Goal: Task Accomplishment & Management: Use online tool/utility

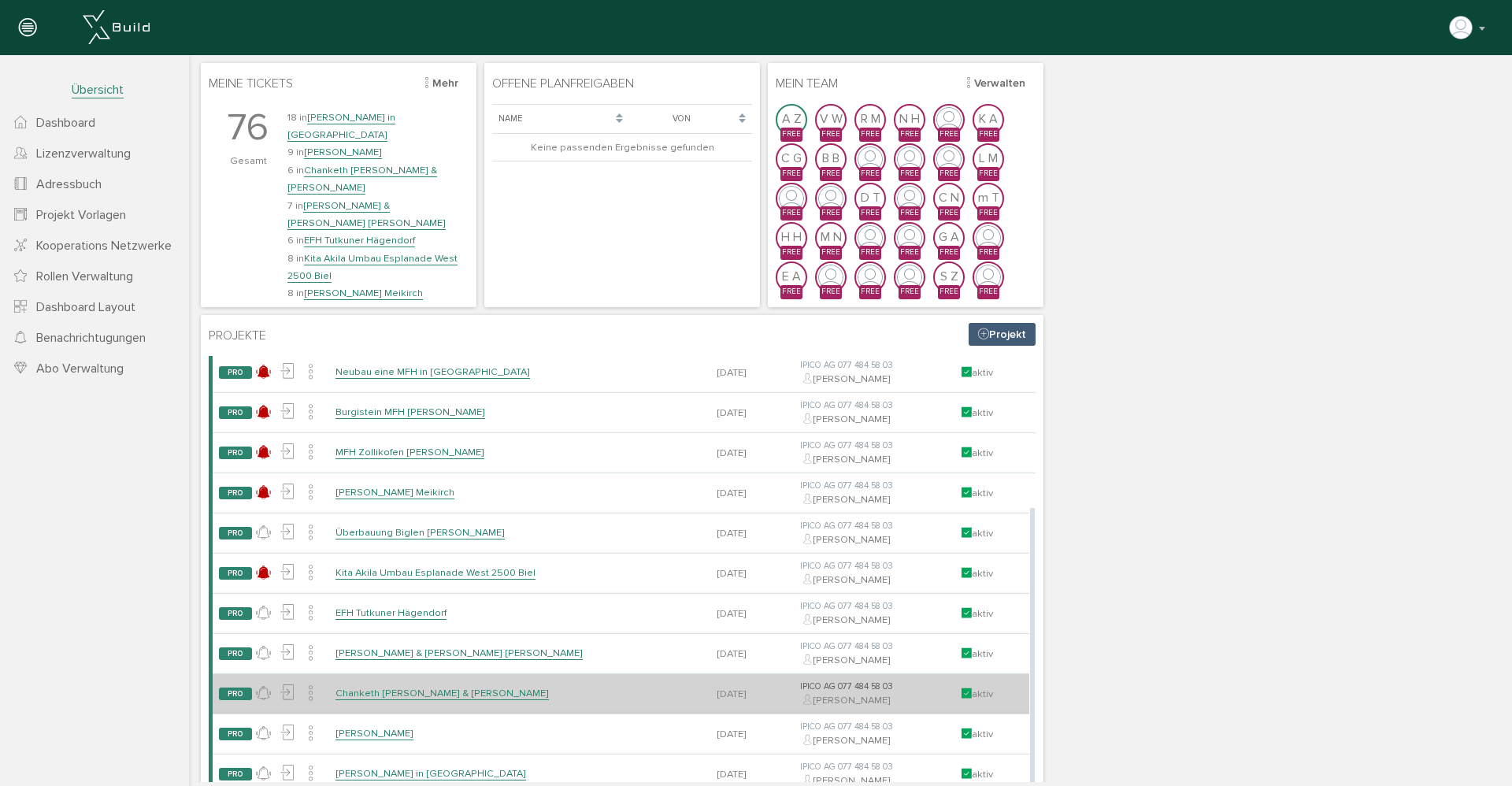
scroll to position [33, 0]
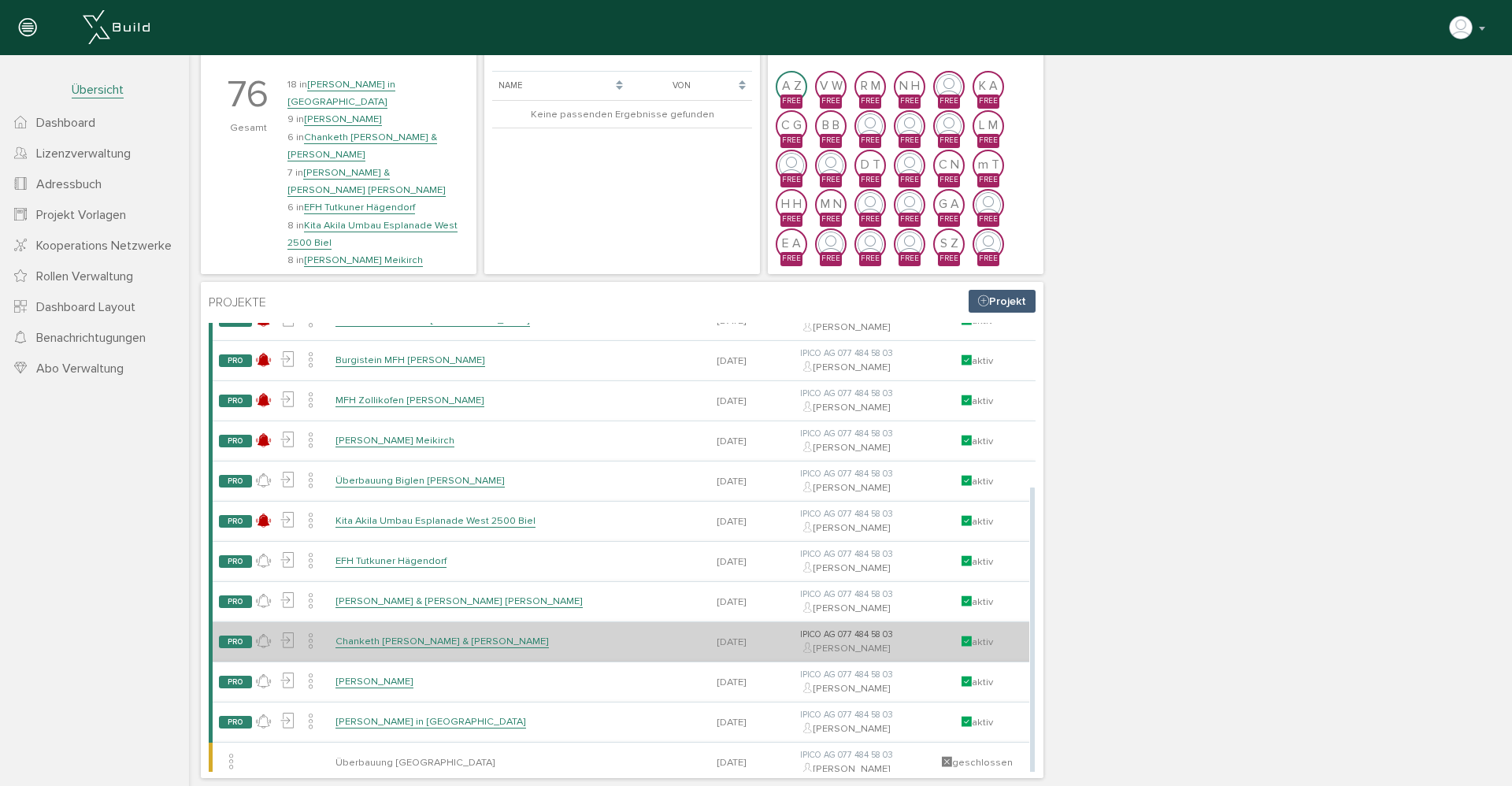
click at [432, 634] on link "Chanketh [PERSON_NAME] & [PERSON_NAME]" at bounding box center [442, 641] width 213 height 13
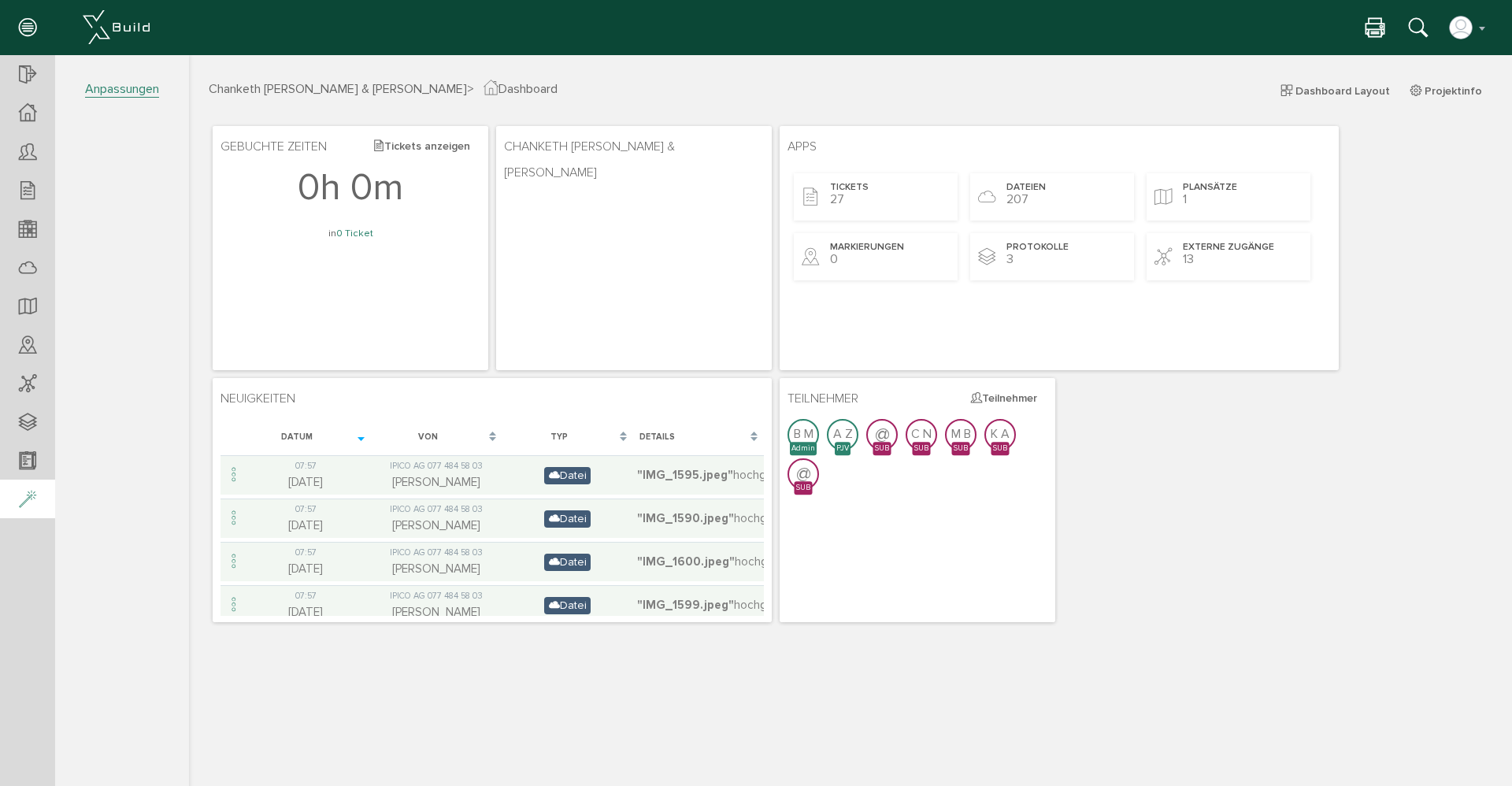
click at [31, 504] on icon at bounding box center [27, 500] width 17 height 22
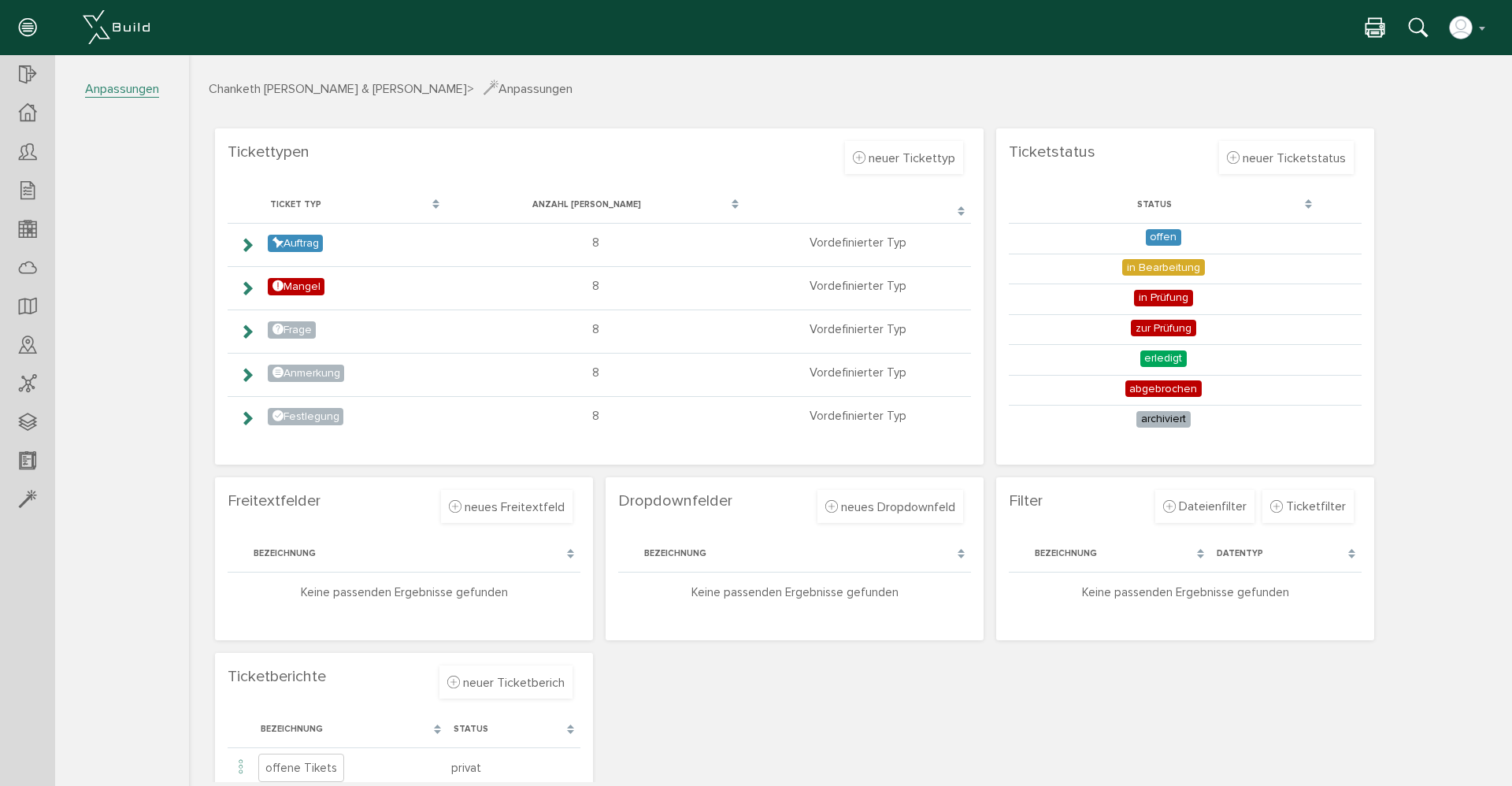
scroll to position [39, 0]
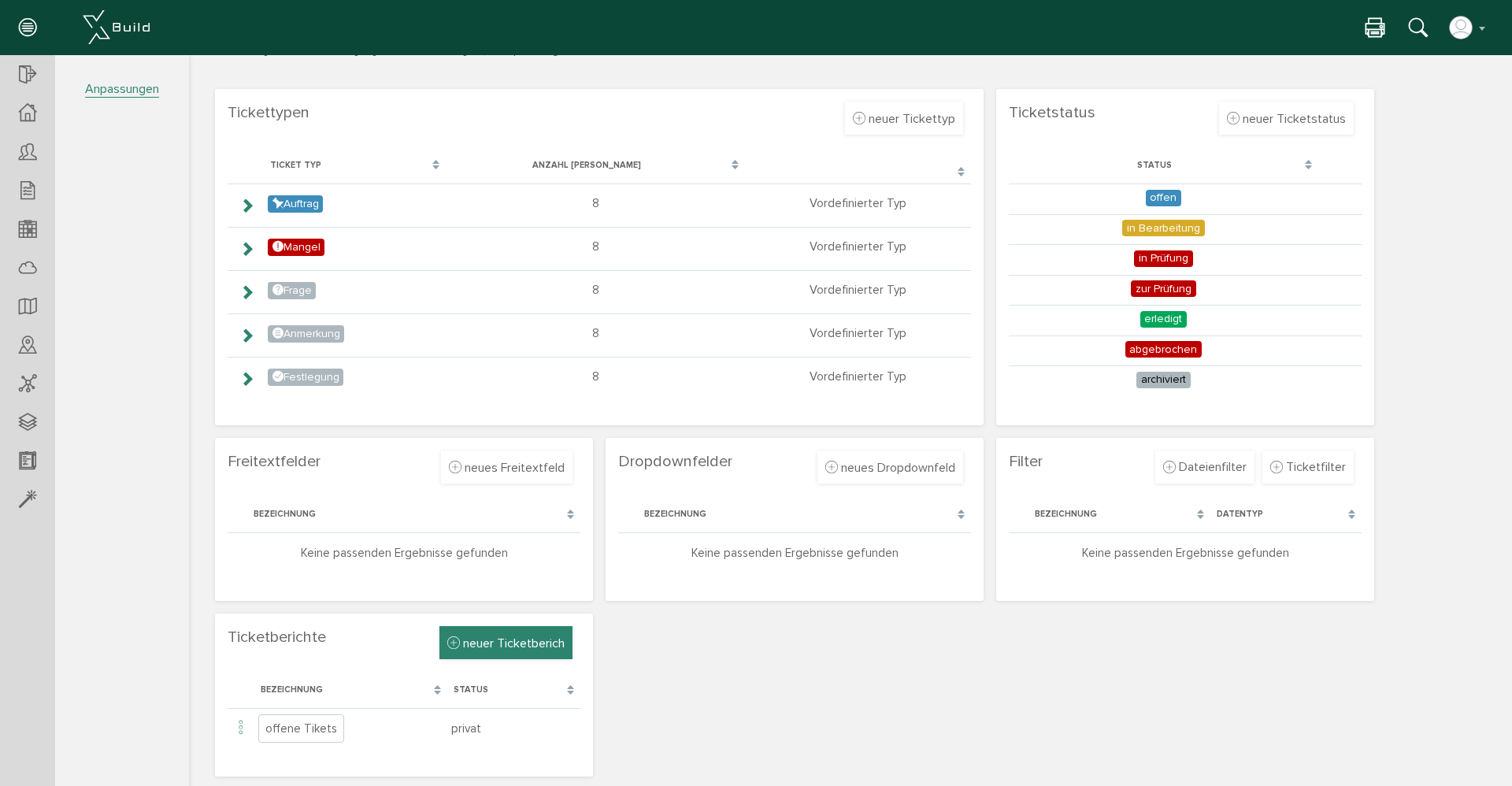
click at [447, 643] on icon at bounding box center [453, 643] width 12 height 16
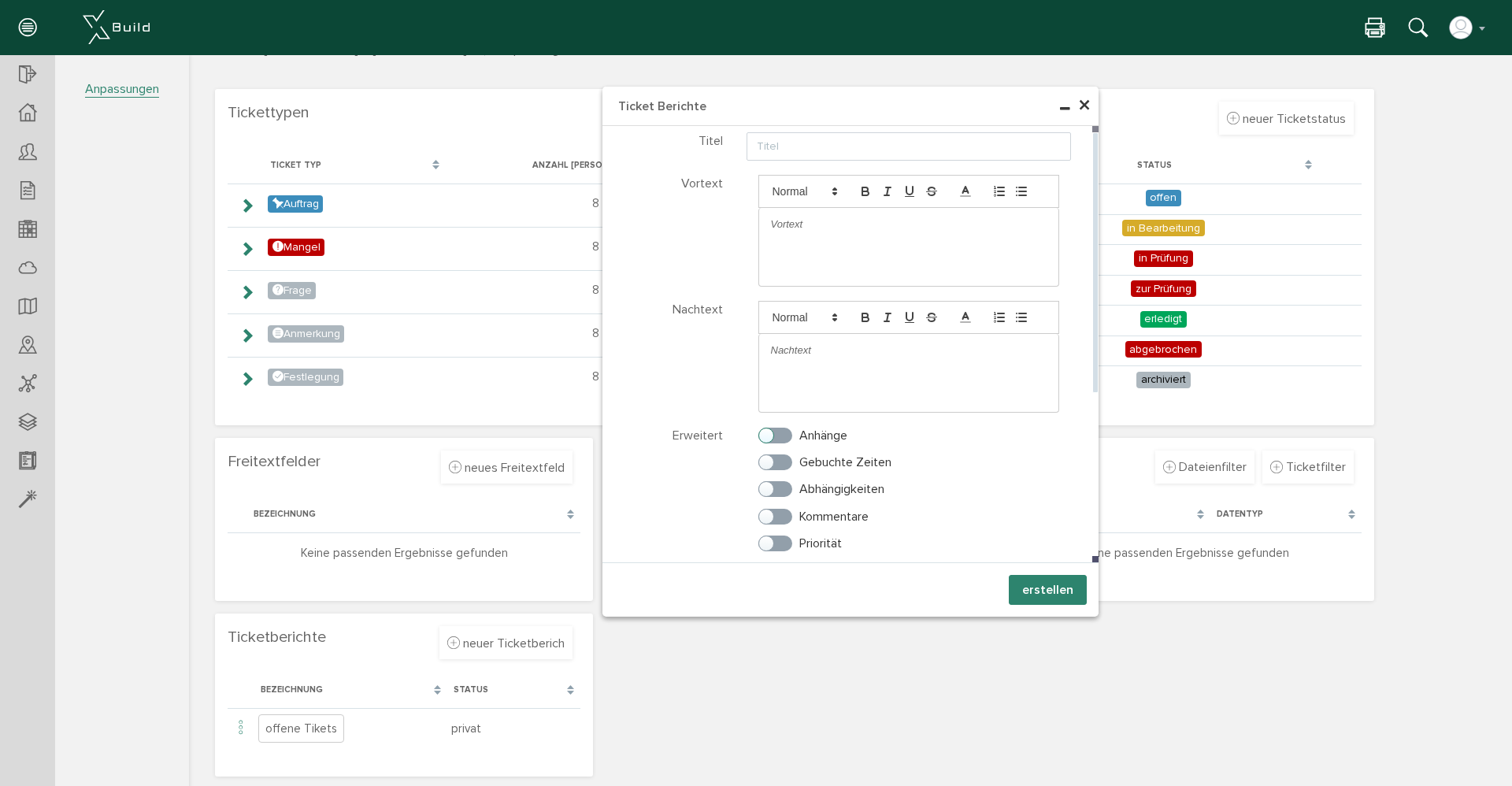
click at [776, 434] on label "Anhänge" at bounding box center [803, 435] width 89 height 14
click at [768, 434] on input "Anhänge" at bounding box center [763, 432] width 10 height 10
checkbox input "true"
click at [770, 514] on label "Kommentare" at bounding box center [813, 516] width 110 height 14
click at [768, 514] on input "Kommentare" at bounding box center [763, 513] width 10 height 10
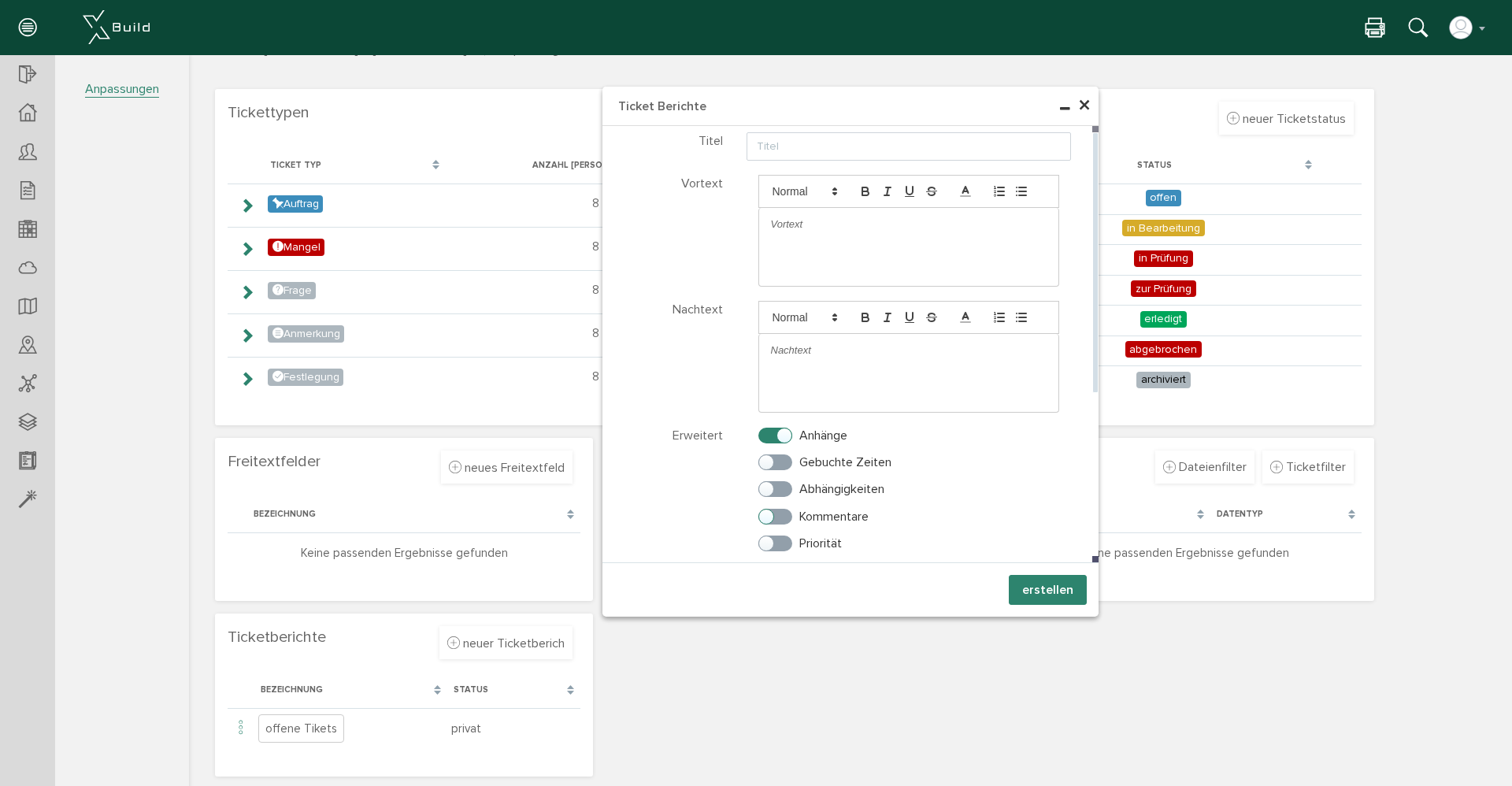
checkbox input "true"
click at [778, 138] on input "text" at bounding box center [909, 147] width 326 height 28
type input "KOB"
